Goal: Find specific page/section: Find specific page/section

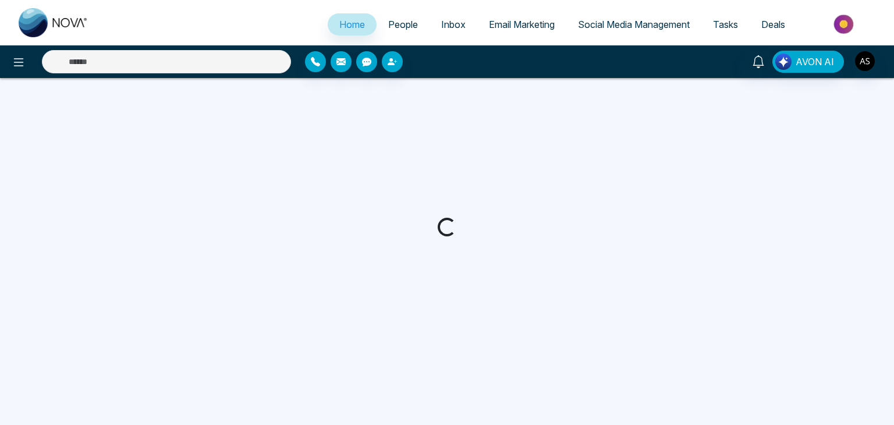
select select "*"
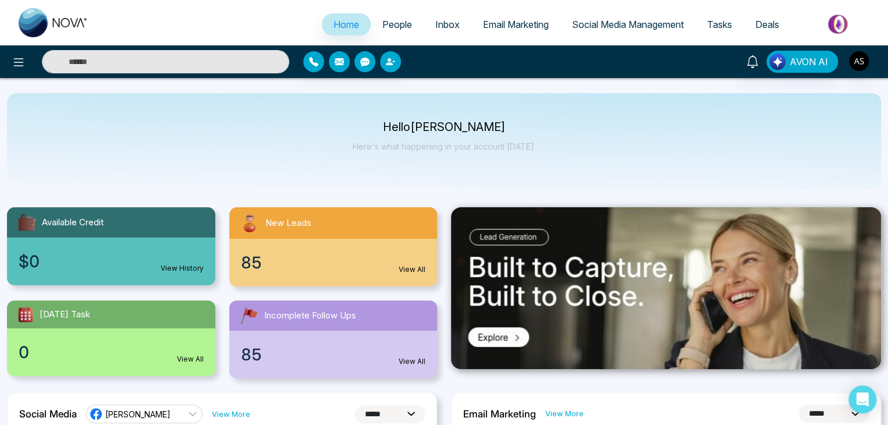
click at [400, 18] on link "People" at bounding box center [397, 24] width 53 height 22
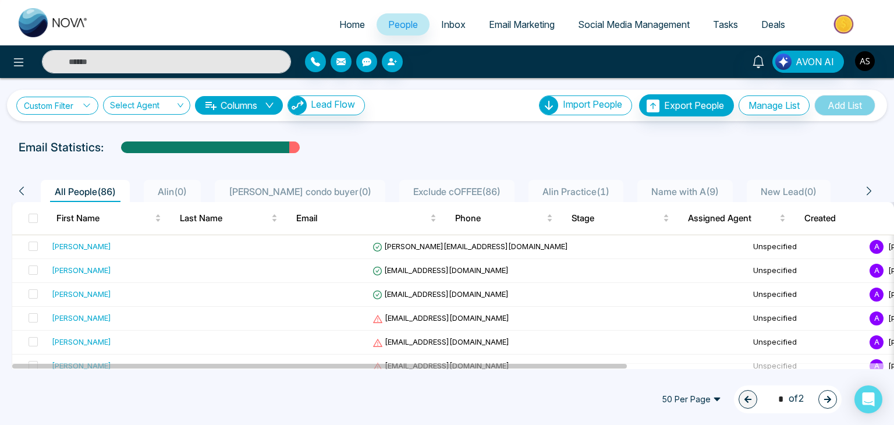
click at [73, 97] on link "Custom Filter" at bounding box center [57, 106] width 82 height 18
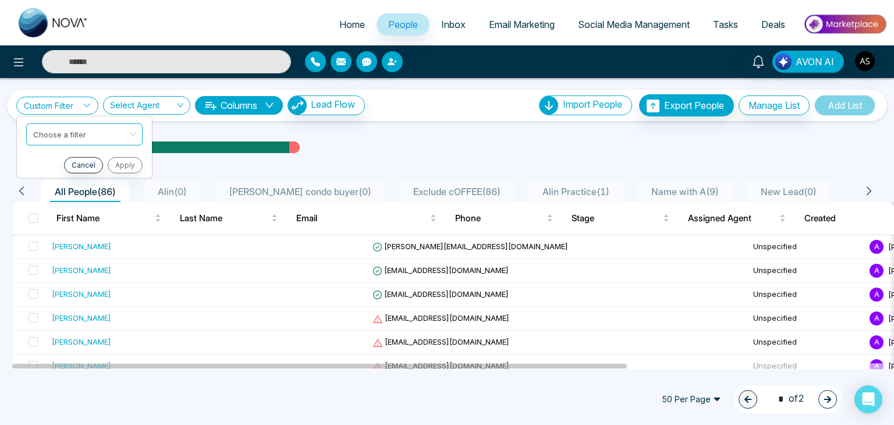
click at [73, 97] on link "Custom Filter" at bounding box center [57, 106] width 82 height 18
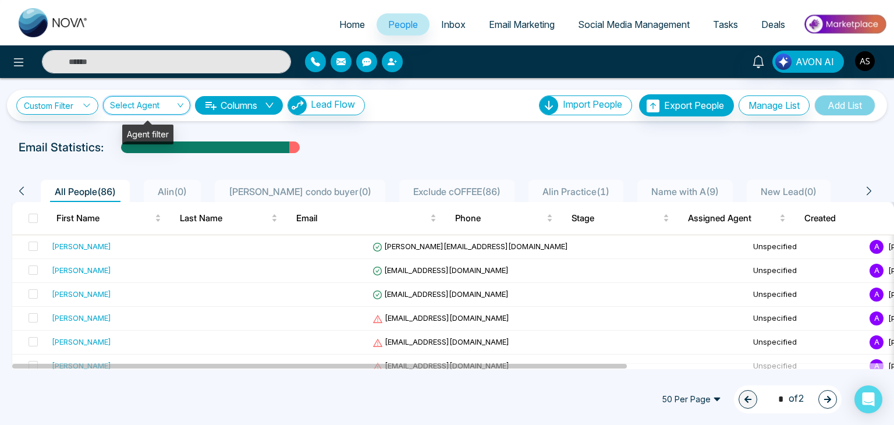
click at [147, 101] on input "search" at bounding box center [142, 108] width 65 height 22
click at [254, 112] on button "Columns" at bounding box center [239, 105] width 88 height 19
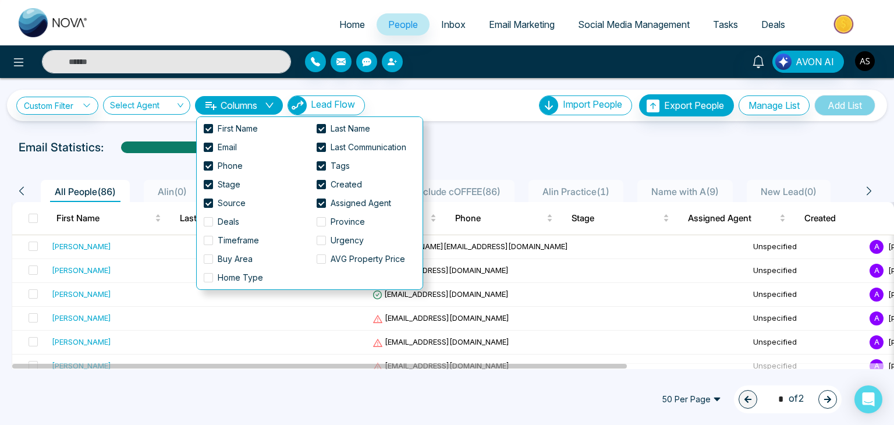
click at [459, 110] on div "Custom Filter Choose a filter Cancel Apply Select Agent 910 Show All [PERSON_NA…" at bounding box center [446, 105] width 861 height 22
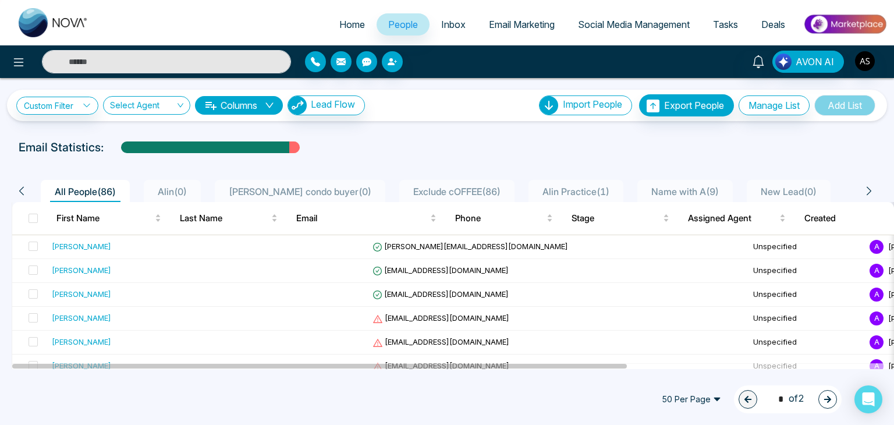
click at [568, 187] on span "Alin Practice ( 1 )" at bounding box center [576, 192] width 76 height 12
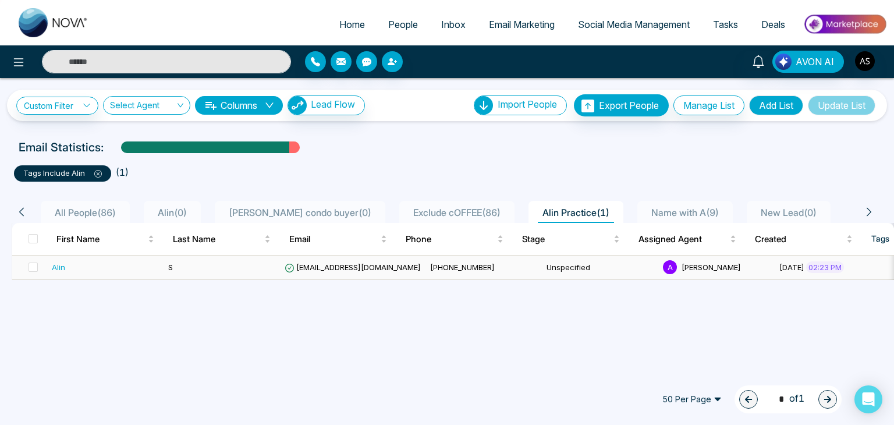
click at [229, 265] on td "S" at bounding box center [221, 267] width 116 height 24
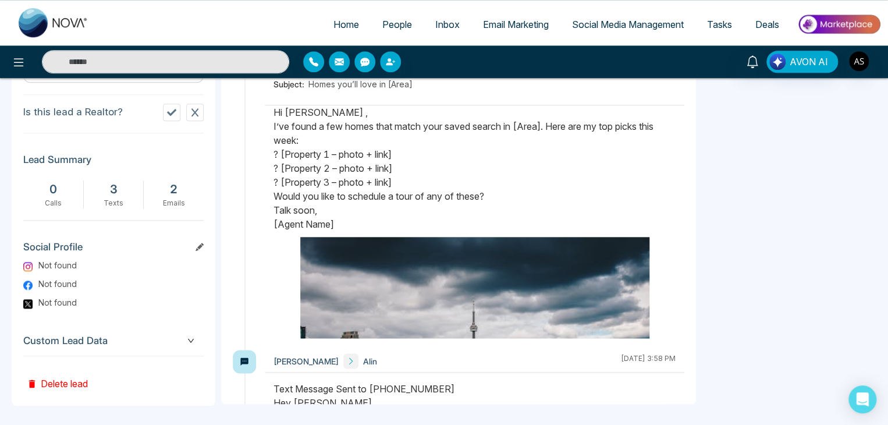
scroll to position [538, 0]
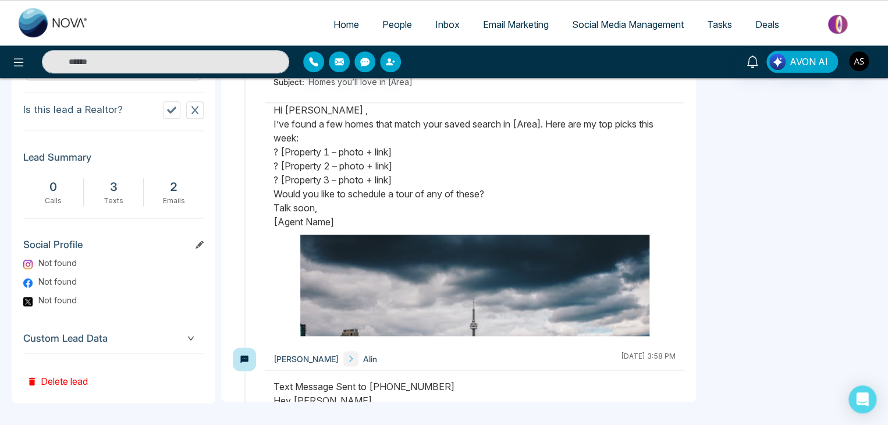
click at [172, 342] on span "Custom Lead Data" at bounding box center [113, 338] width 180 height 16
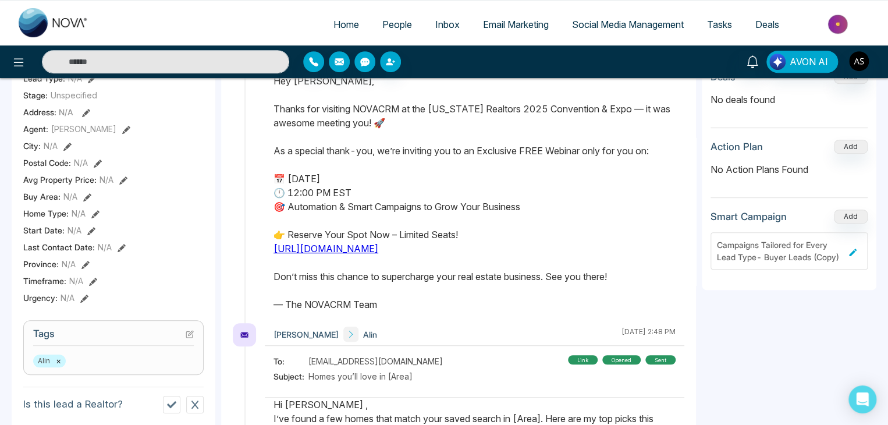
scroll to position [0, 0]
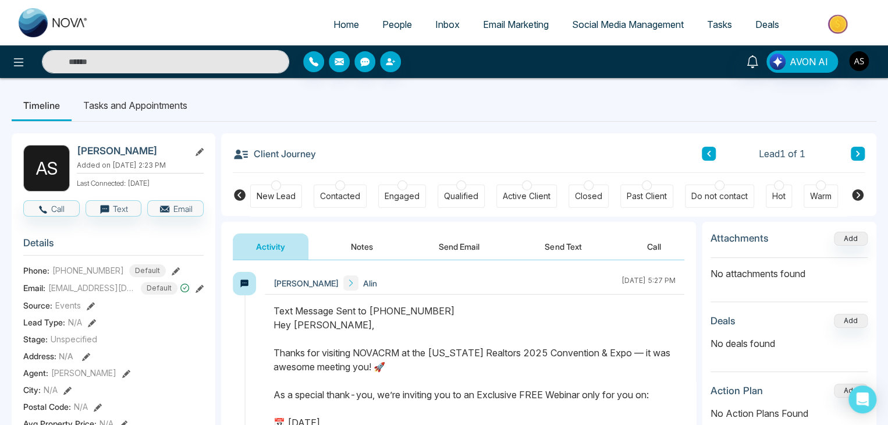
click at [361, 238] on button "Notes" at bounding box center [362, 246] width 69 height 26
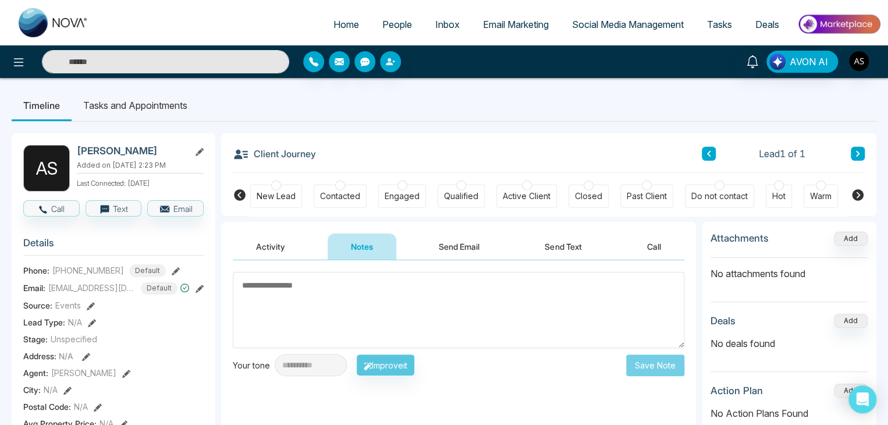
click at [438, 246] on button "Send Email" at bounding box center [458, 246] width 87 height 26
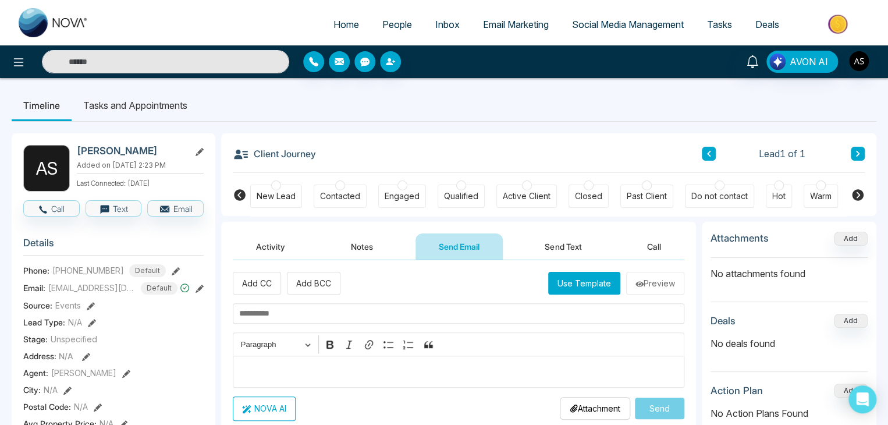
click at [533, 244] on button "Send Text" at bounding box center [562, 246] width 83 height 26
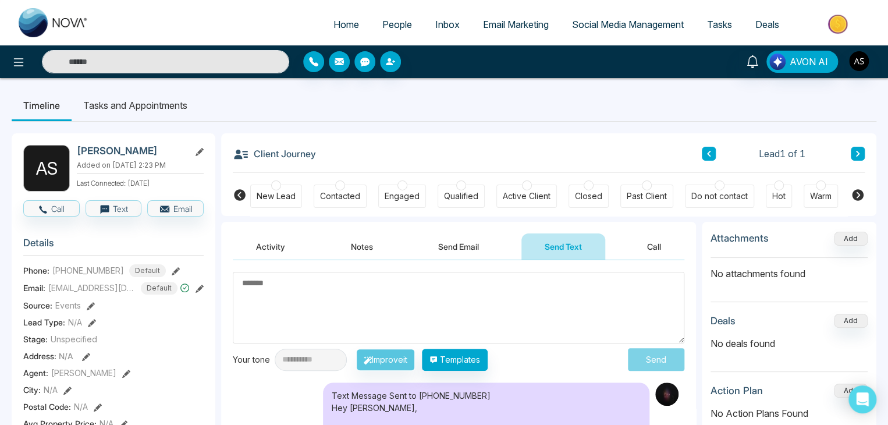
click at [275, 242] on button "Activity" at bounding box center [271, 246] width 76 height 26
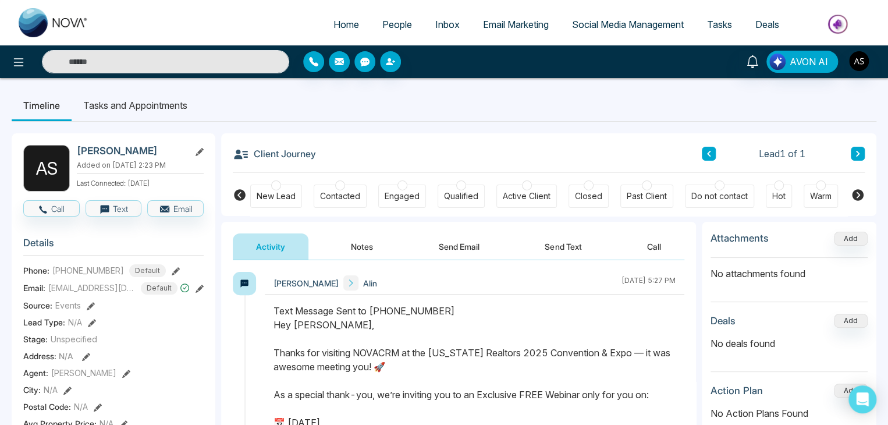
click at [447, 16] on link "Inbox" at bounding box center [448, 24] width 48 height 22
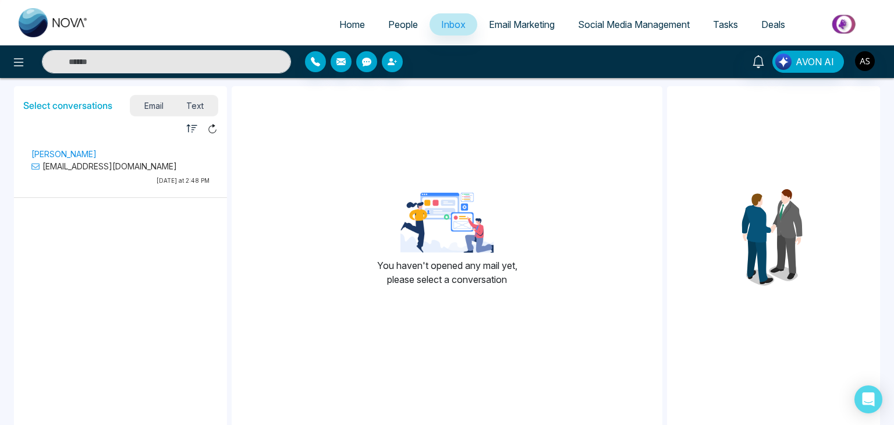
click at [531, 26] on span "Email Marketing" at bounding box center [522, 25] width 66 height 12
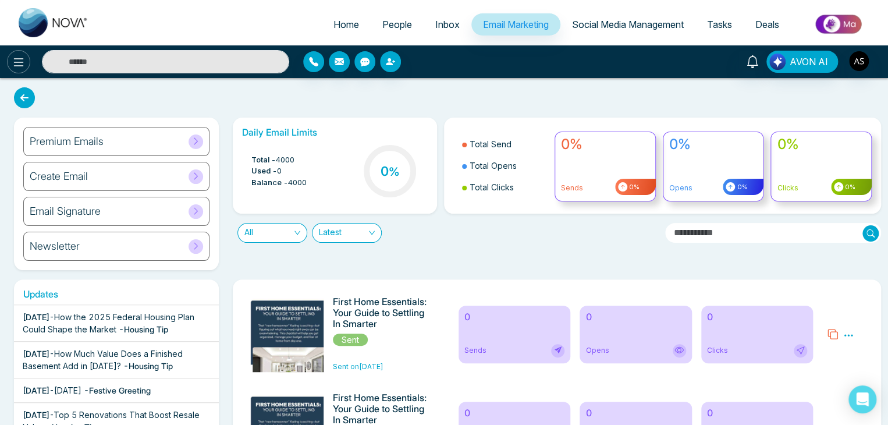
click at [13, 56] on icon at bounding box center [19, 62] width 14 height 14
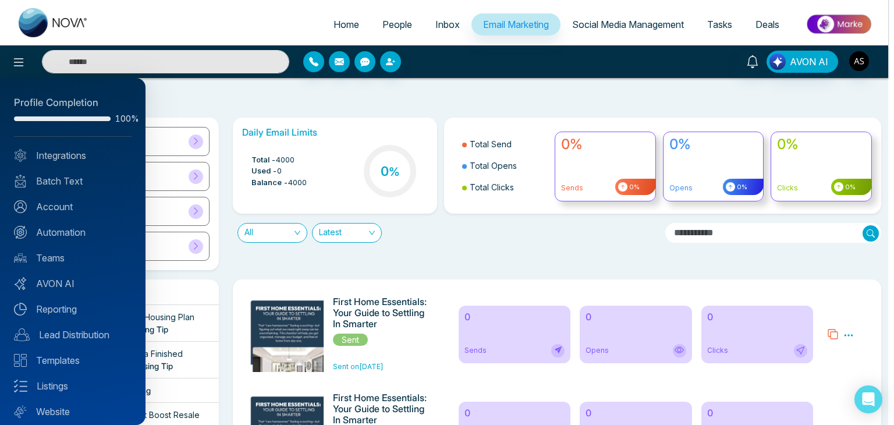
click at [293, 112] on div at bounding box center [447, 212] width 894 height 425
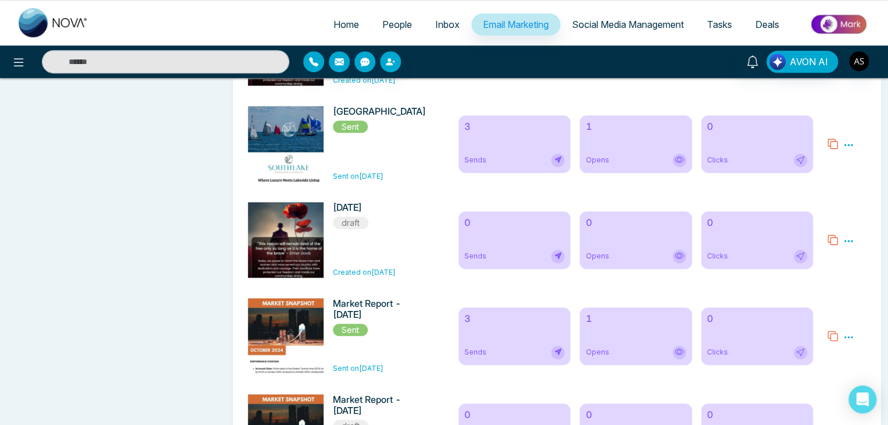
scroll to position [2593, 0]
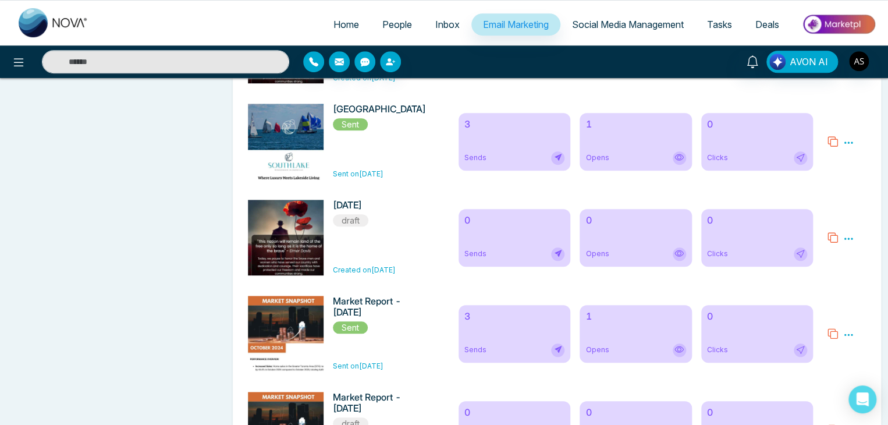
drag, startPoint x: 872, startPoint y: 250, endPoint x: 874, endPoint y: 257, distance: 6.8
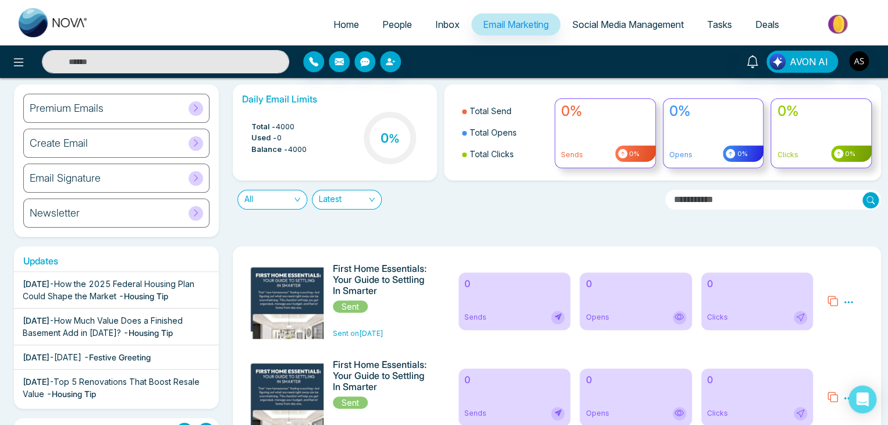
scroll to position [0, 0]
